Goal: Navigation & Orientation: Find specific page/section

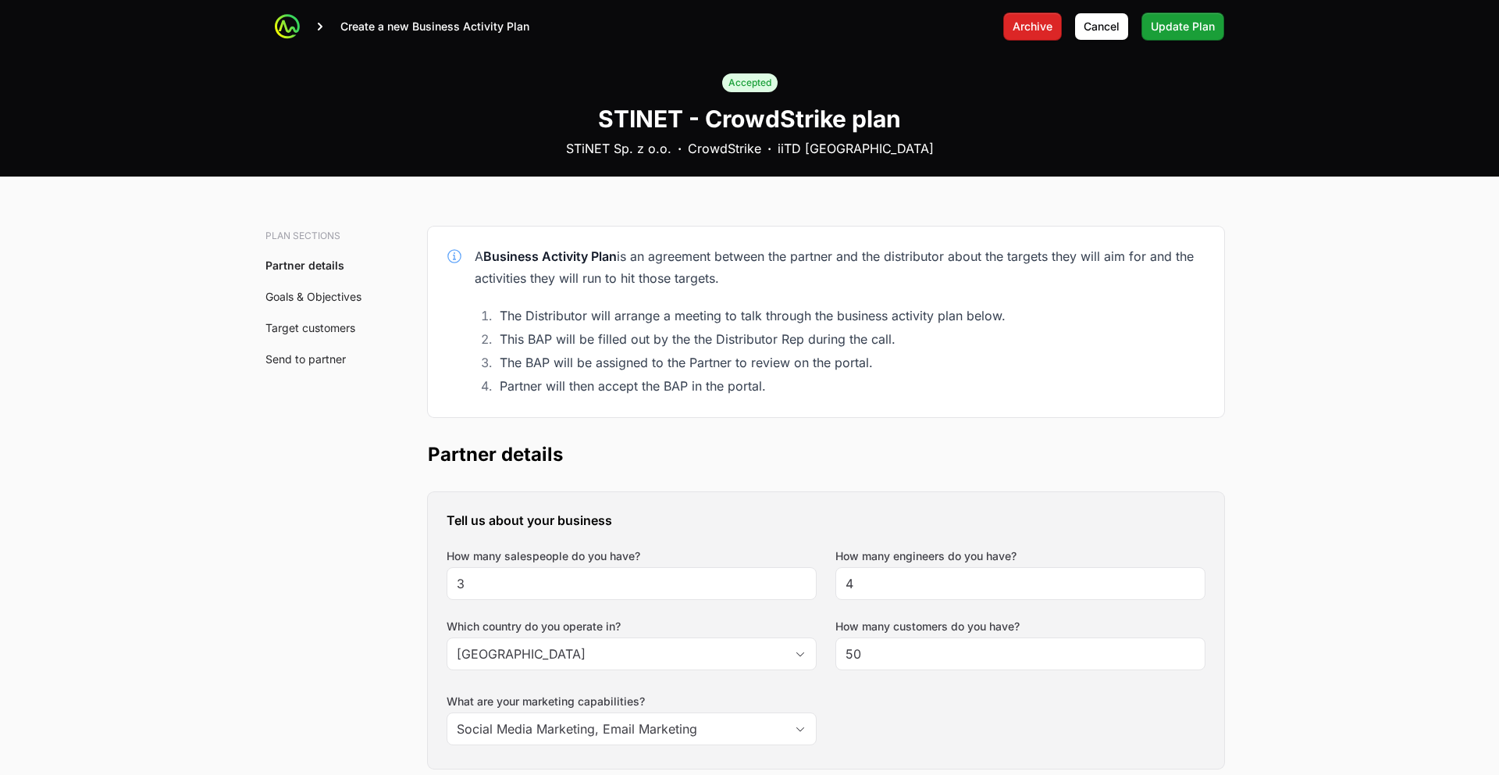
click at [387, 28] on p "Create a new Business Activity Plan" at bounding box center [434, 27] width 189 height 16
click at [322, 27] on icon at bounding box center [320, 27] width 16 height 16
click at [315, 27] on icon at bounding box center [320, 27] width 16 height 16
click at [1092, 22] on span "Cancel" at bounding box center [1102, 26] width 36 height 19
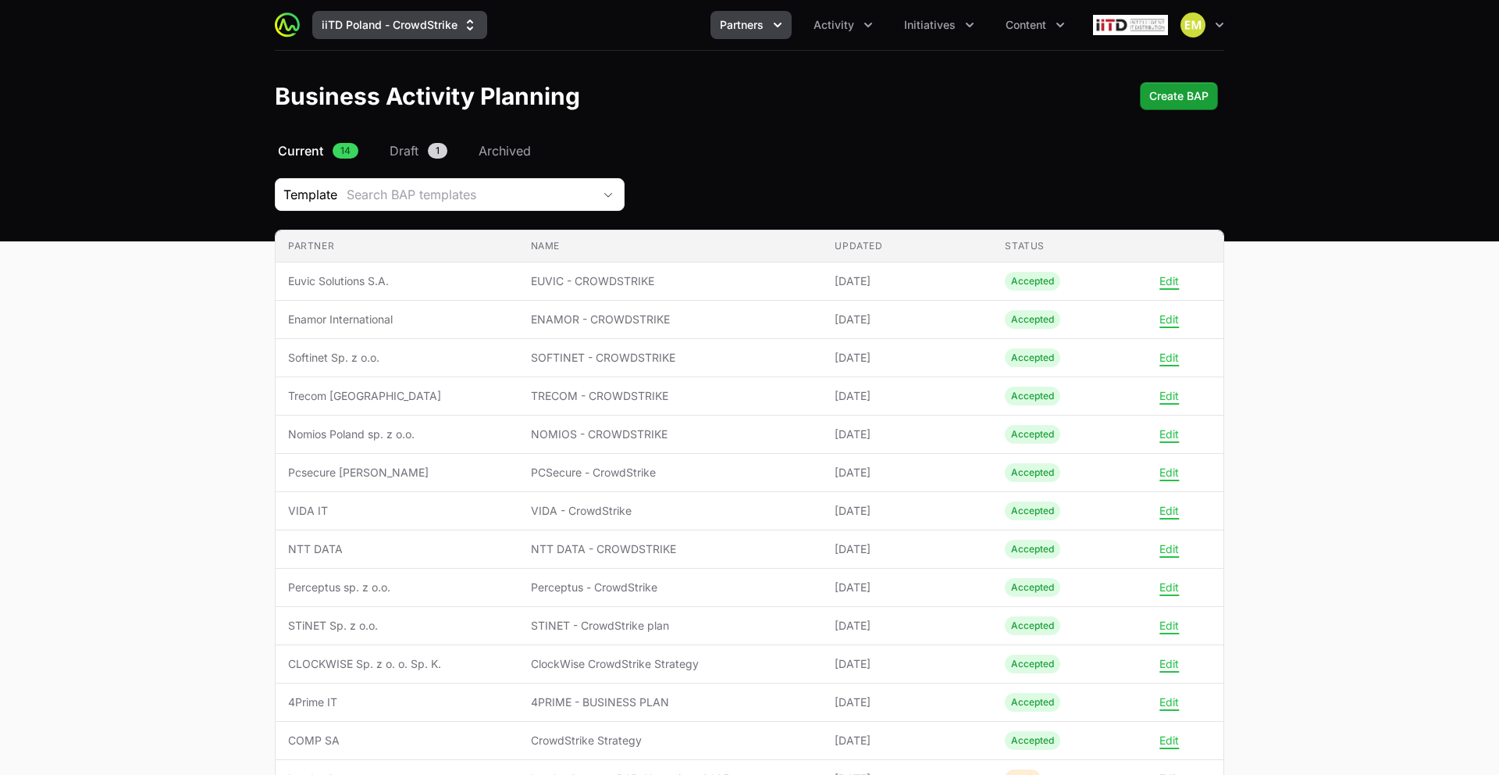
click at [422, 33] on button "iiTD Poland - CrowdStrike" at bounding box center [399, 25] width 175 height 28
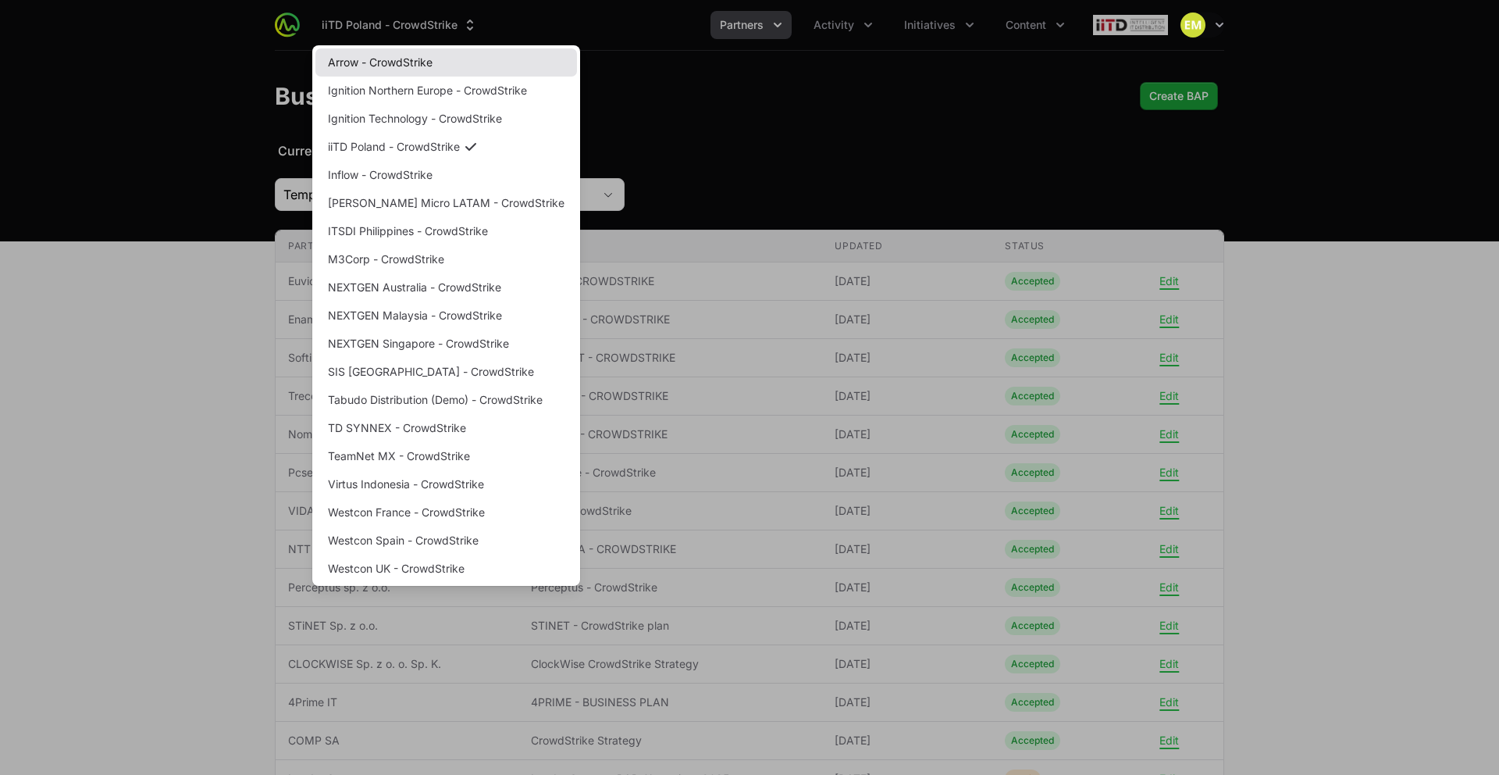
click at [403, 62] on link "Arrow - CrowdStrike" at bounding box center [446, 62] width 262 height 28
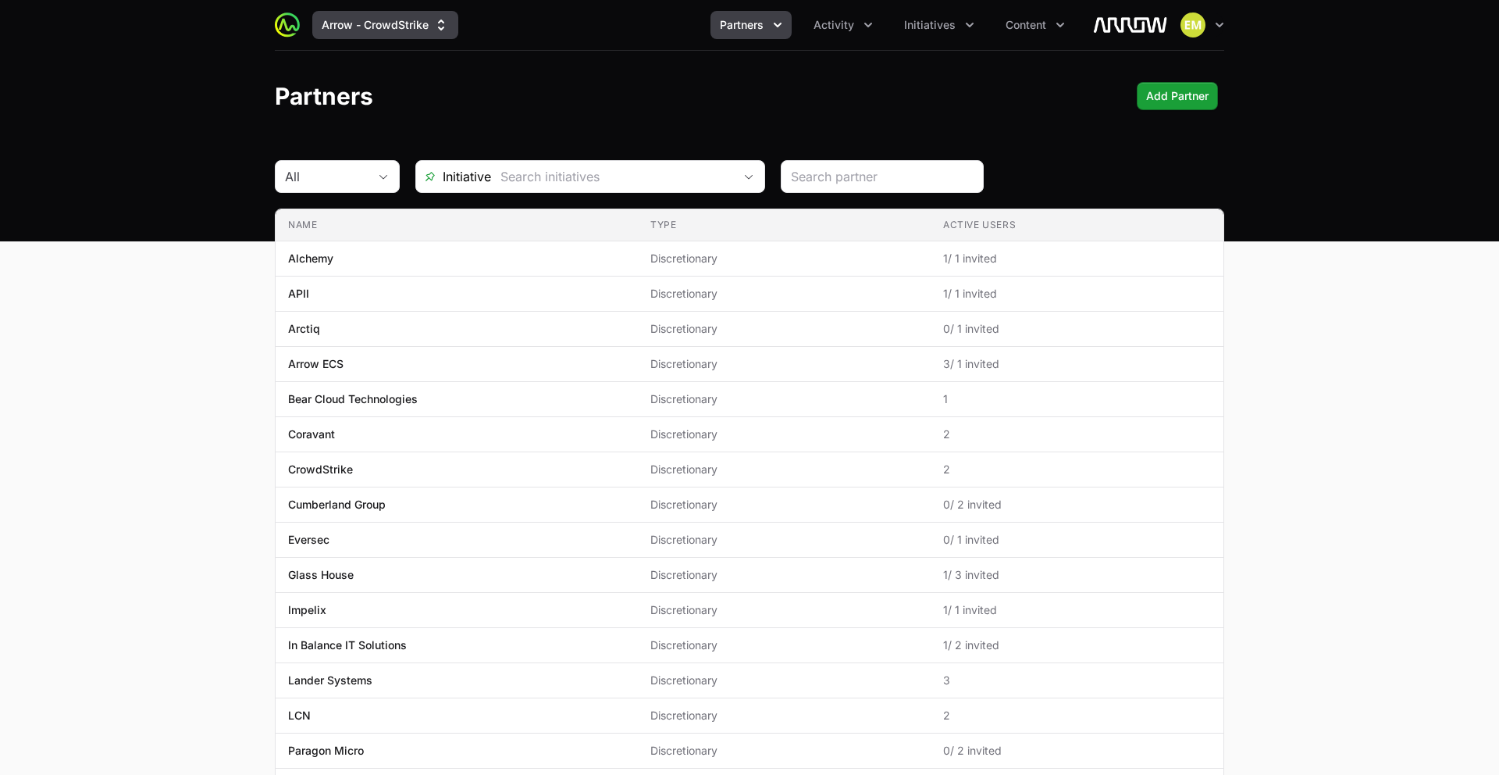
click at [362, 27] on button "Arrow - CrowdStrike" at bounding box center [385, 25] width 146 height 28
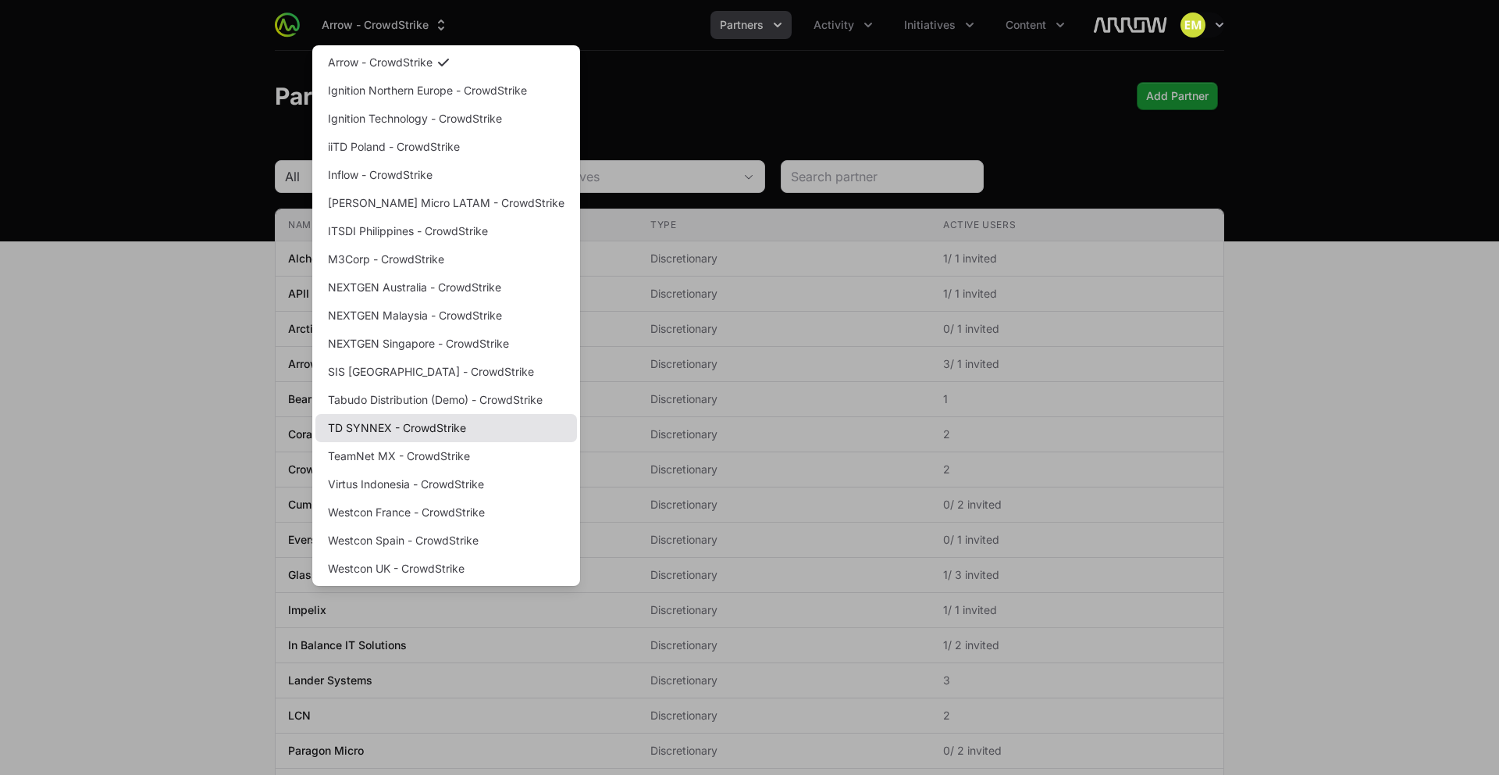
click at [389, 432] on link "TD SYNNEX - CrowdStrike" at bounding box center [446, 428] width 262 height 28
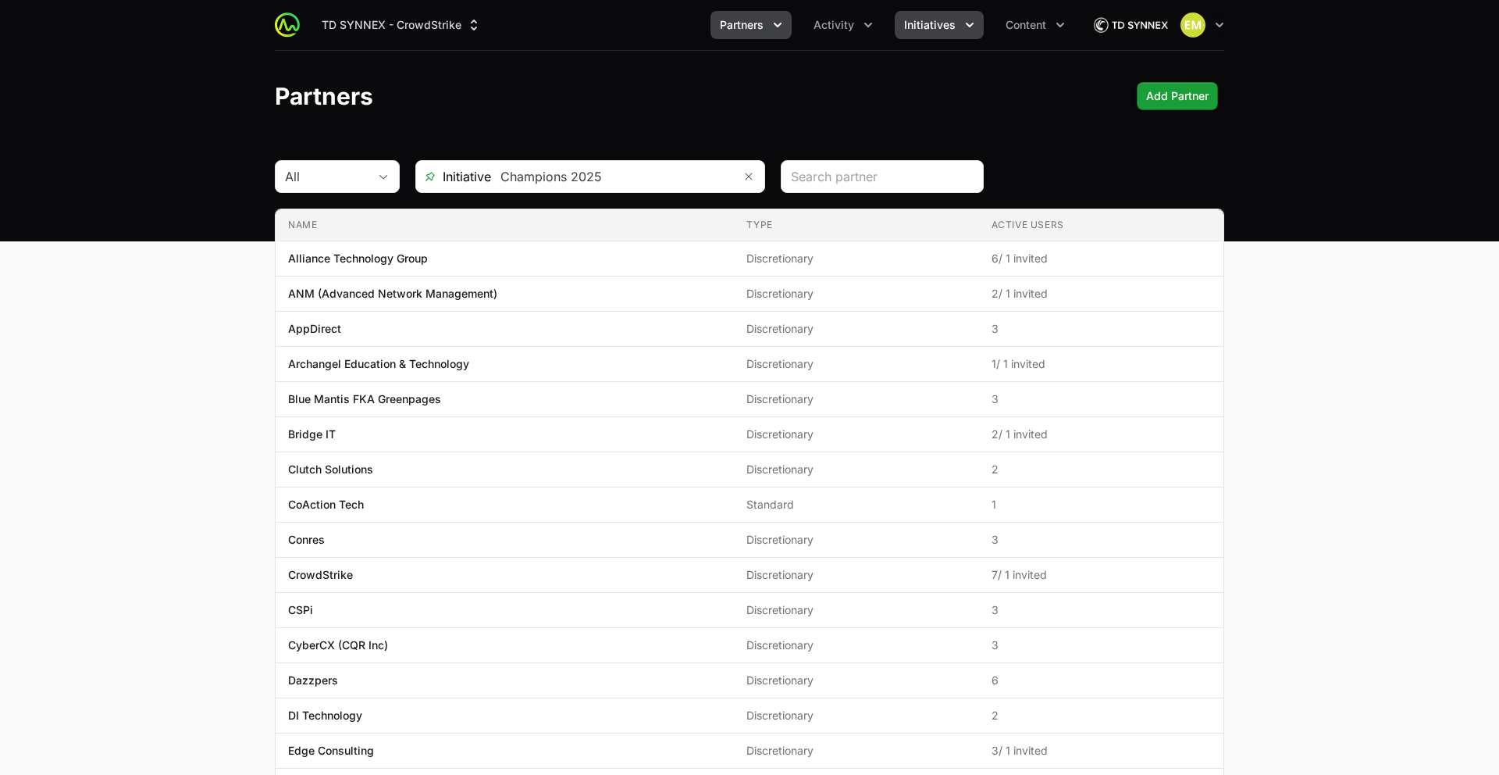
click at [920, 33] on button "Initiatives" at bounding box center [939, 25] width 89 height 28
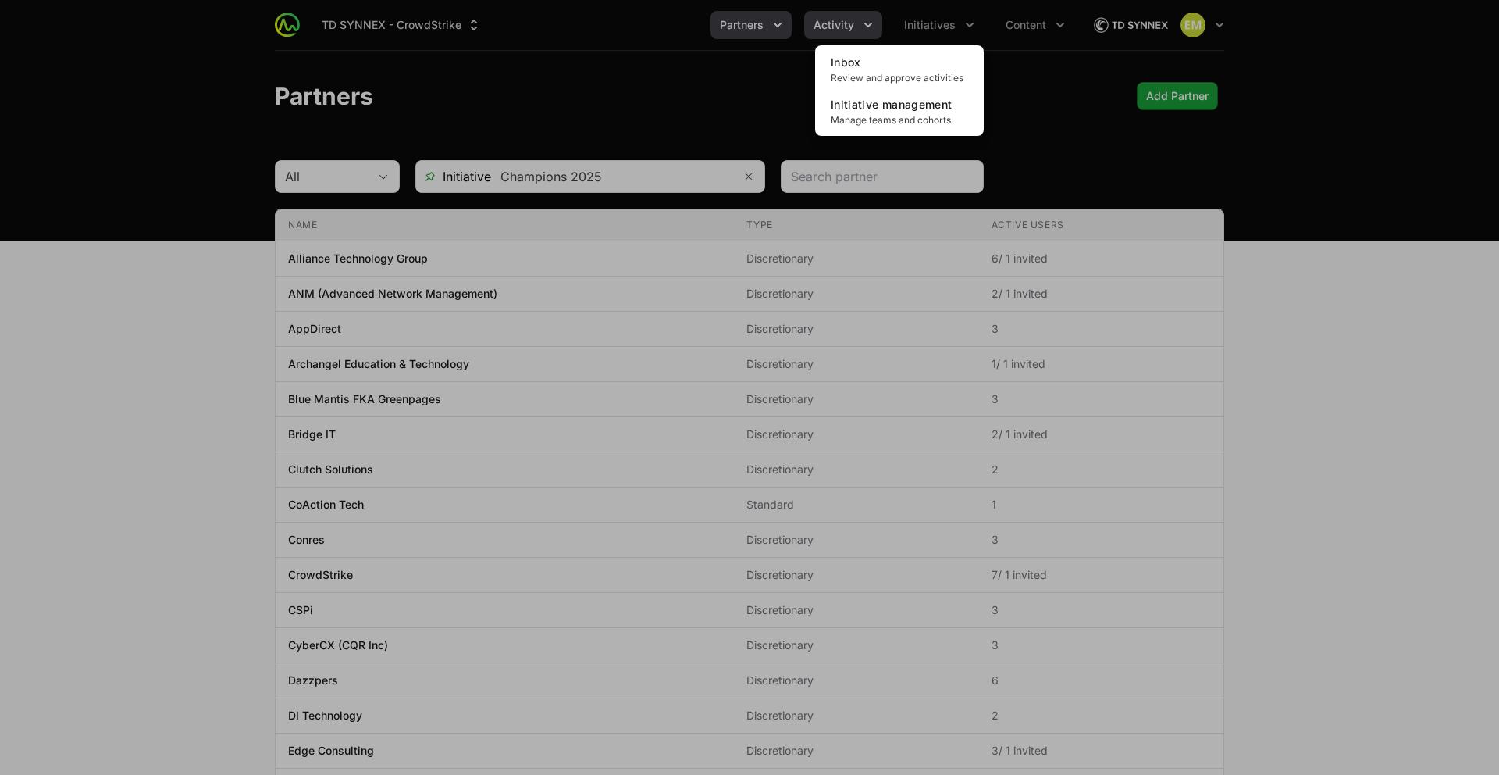
click at [859, 22] on div "Initiatives menu" at bounding box center [749, 387] width 1499 height 775
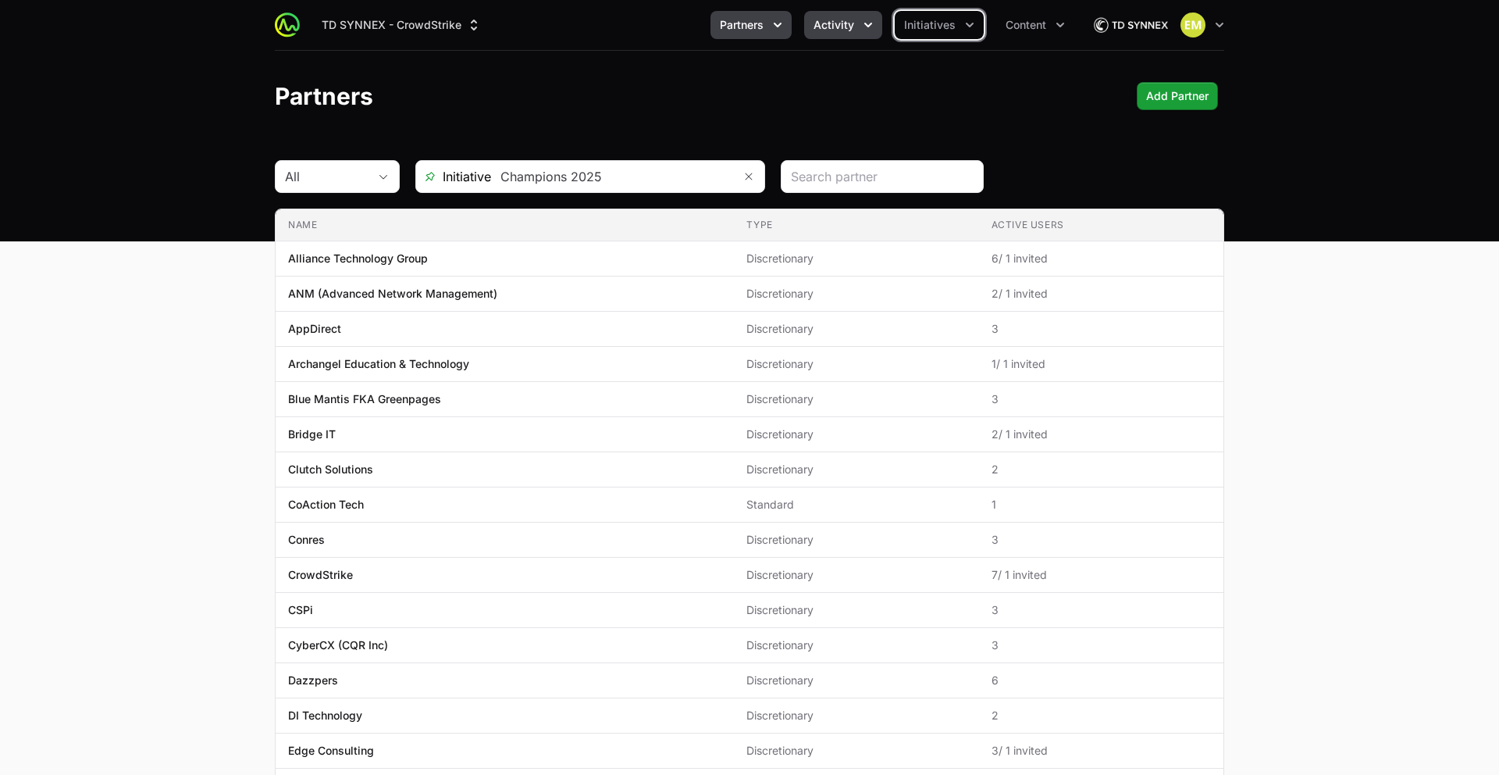
click at [858, 23] on button "Activity" at bounding box center [843, 25] width 78 height 28
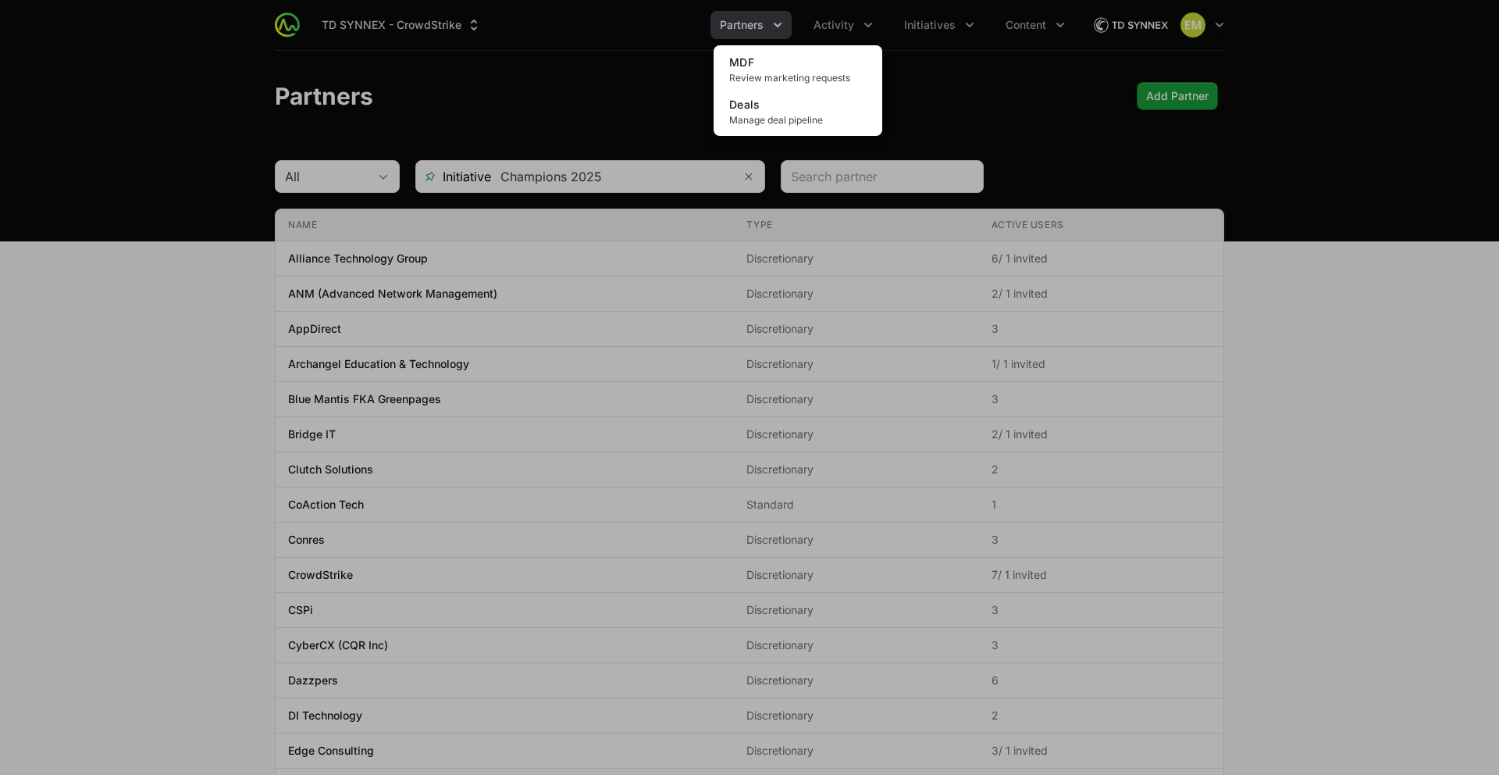
click at [926, 40] on div "Activity menu" at bounding box center [749, 387] width 1499 height 775
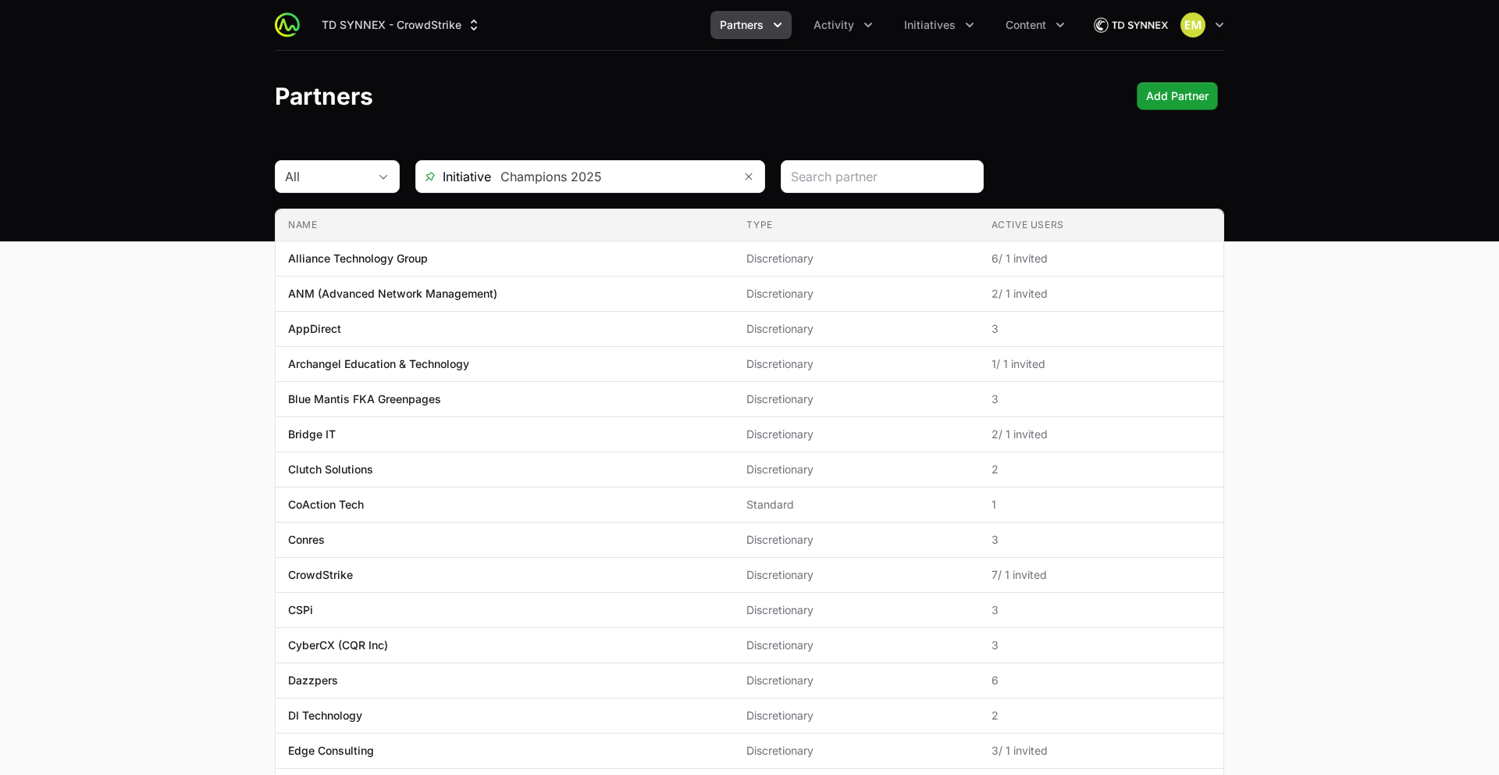
drag, startPoint x: 909, startPoint y: 62, endPoint x: 875, endPoint y: 75, distance: 36.8
click at [909, 62] on header "Partners Add Partner" at bounding box center [749, 96] width 1499 height 91
click at [388, 34] on button "TD SYNNEX - CrowdStrike" at bounding box center [401, 25] width 179 height 28
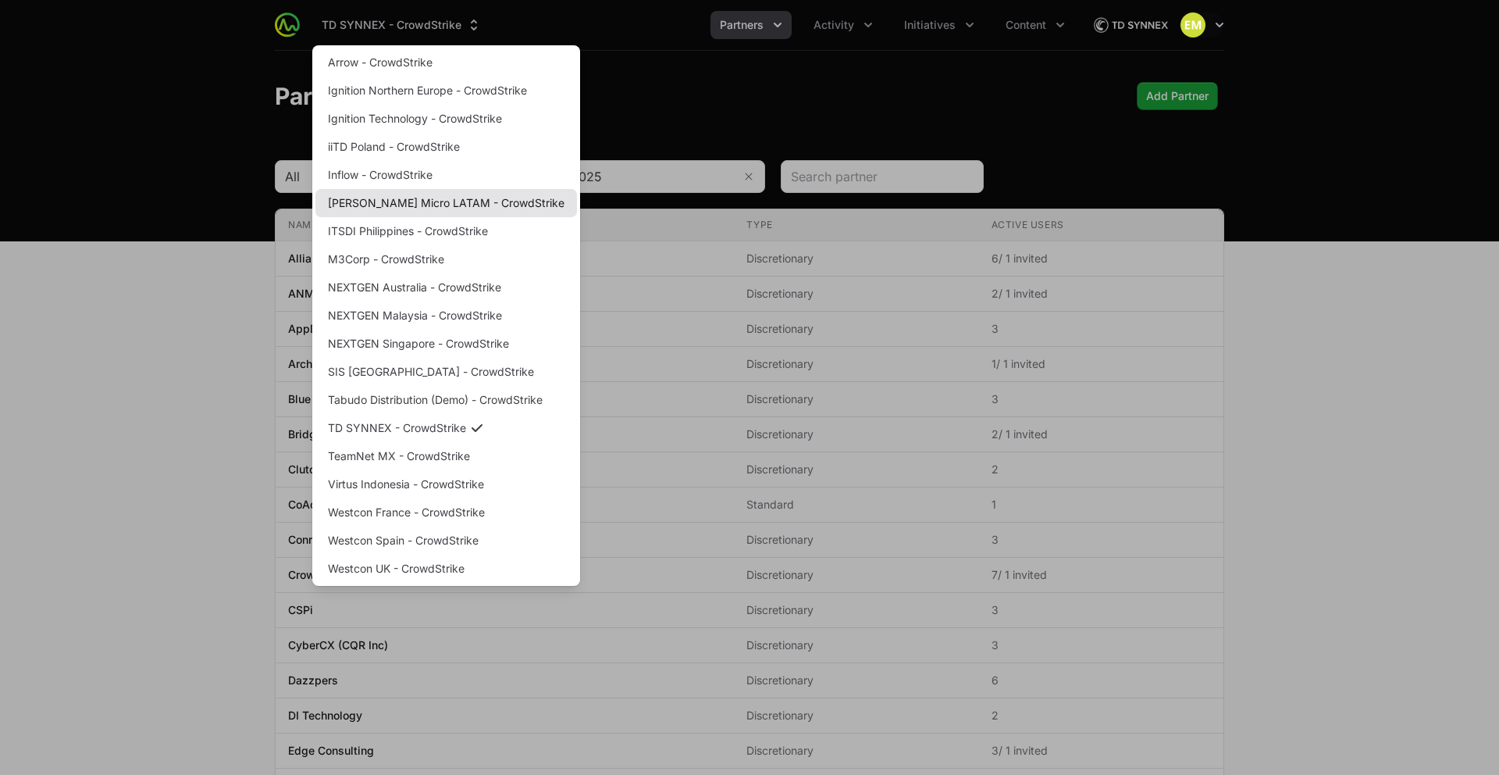
click at [359, 201] on link "[PERSON_NAME] Micro LATAM - CrowdStrike" at bounding box center [446, 203] width 262 height 28
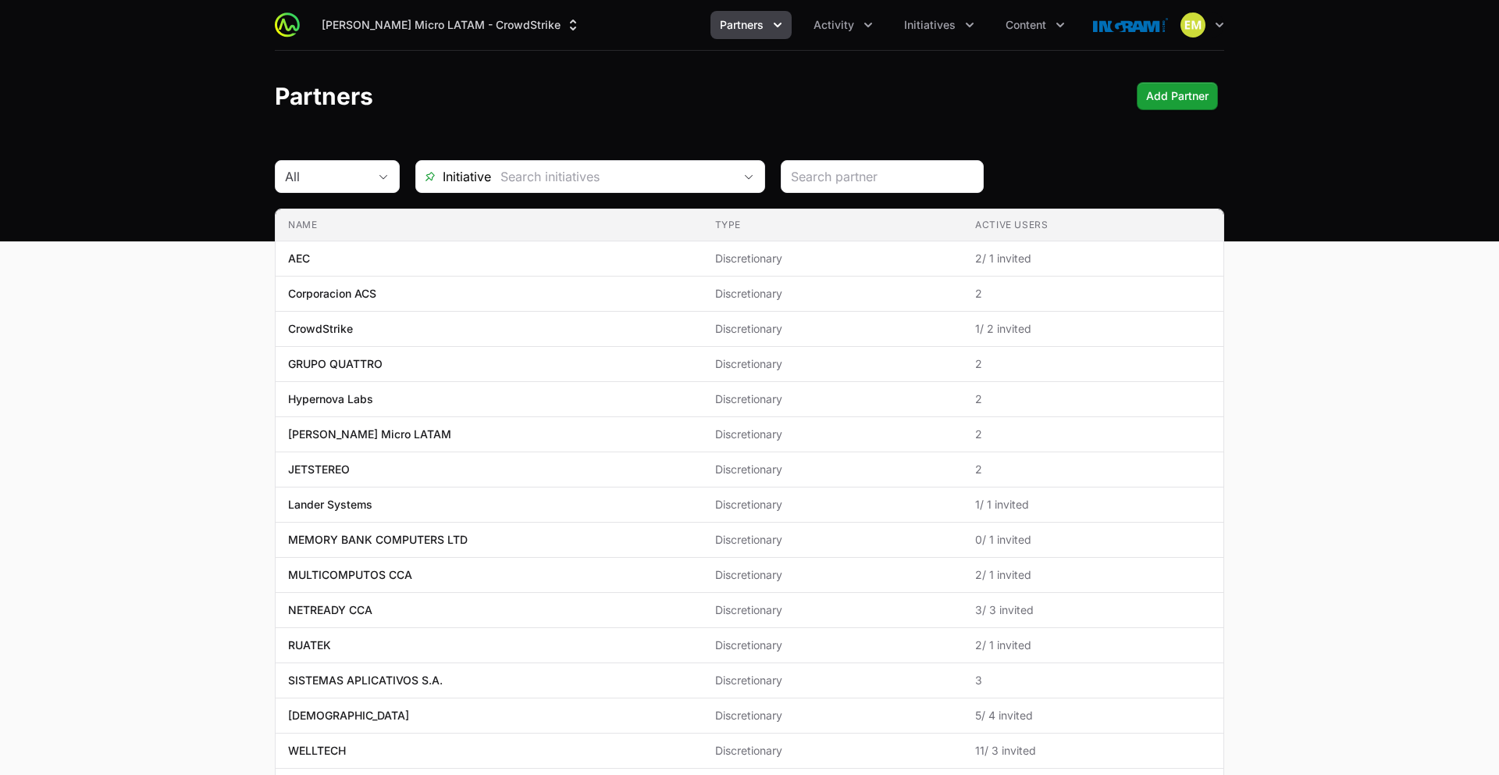
click at [743, 32] on span "Partners" at bounding box center [742, 25] width 44 height 16
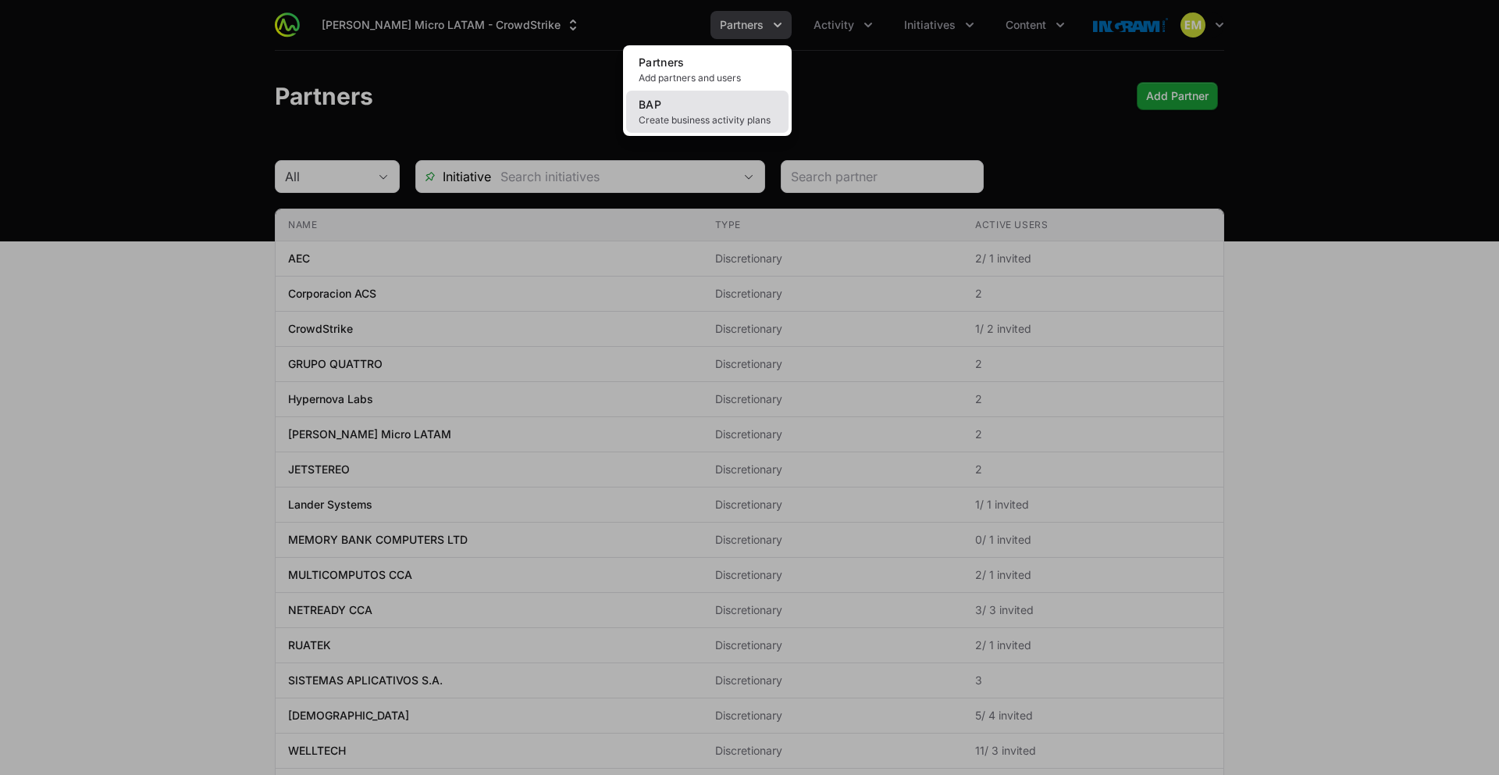
click at [719, 103] on link "BAP Create business activity plans" at bounding box center [707, 112] width 162 height 42
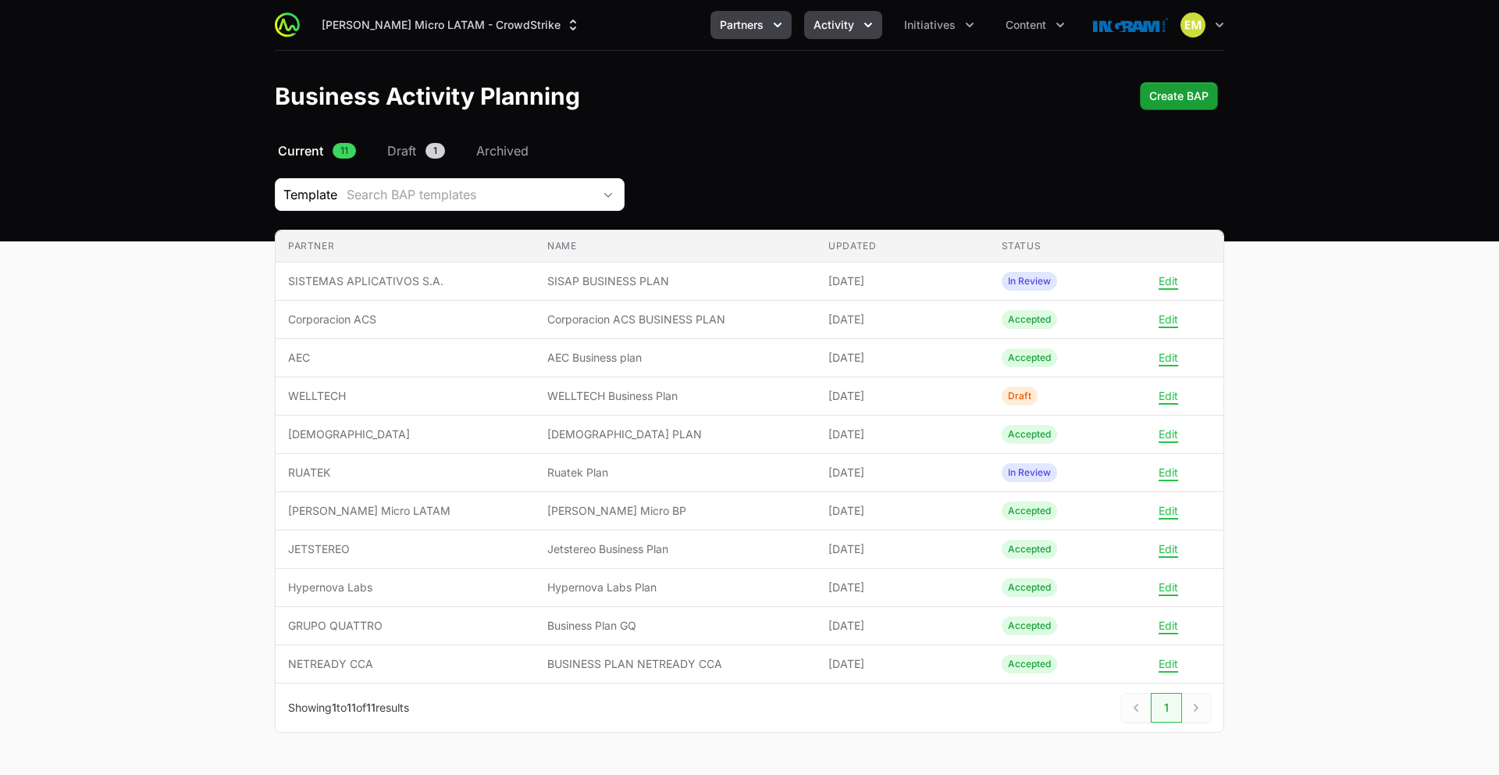
click at [842, 33] on button "Activity" at bounding box center [843, 25] width 78 height 28
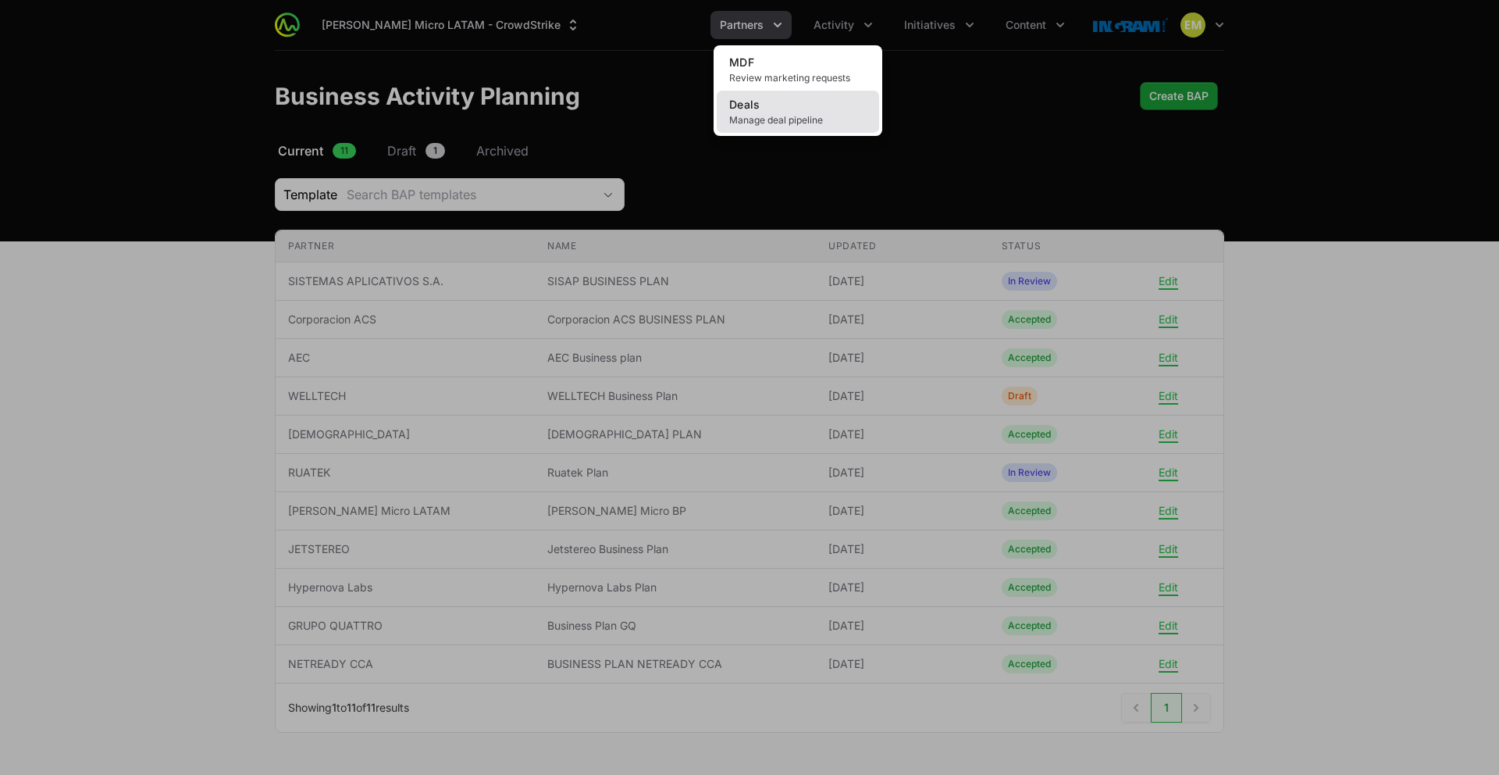
click at [794, 99] on link "Deals Manage deal pipeline" at bounding box center [798, 112] width 162 height 42
